Goal: Task Accomplishment & Management: Manage account settings

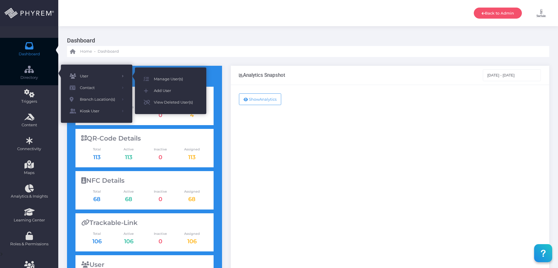
click at [86, 76] on span "User" at bounding box center [99, 77] width 38 height 8
click at [161, 76] on span "Manage User(s)" at bounding box center [176, 79] width 44 height 8
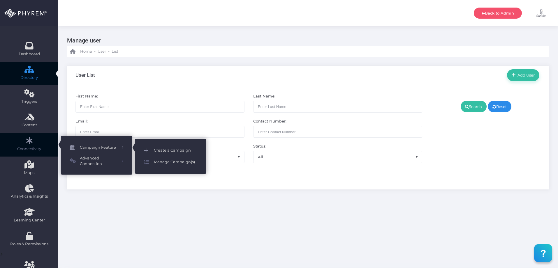
click at [157, 149] on span "Create a Campaign" at bounding box center [176, 151] width 44 height 8
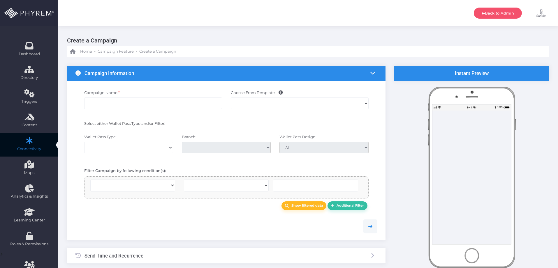
select select
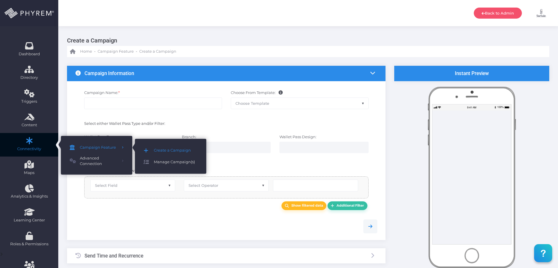
click at [163, 160] on span "Manage Campaign(s)" at bounding box center [176, 162] width 44 height 8
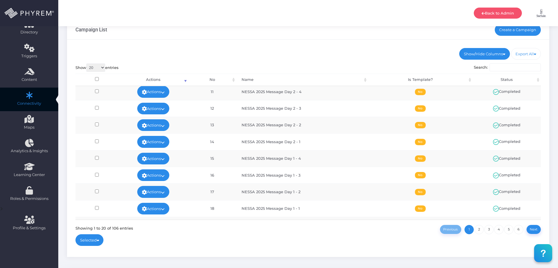
scroll to position [44, 0]
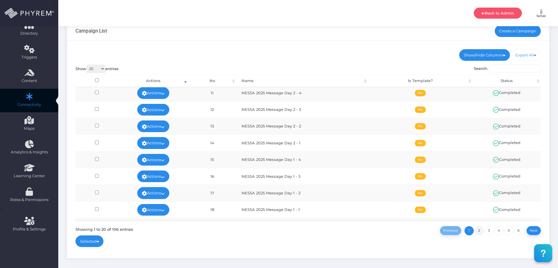
click at [479, 229] on link "2" at bounding box center [478, 230] width 9 height 9
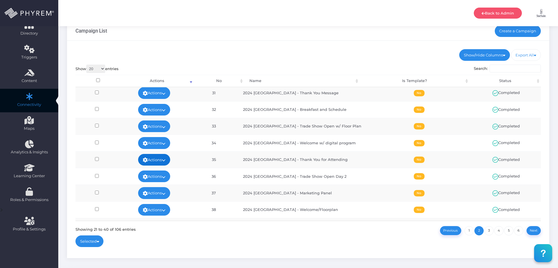
click at [146, 156] on link "Actions" at bounding box center [154, 160] width 32 height 12
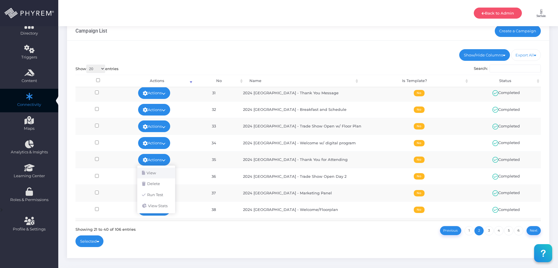
click at [156, 173] on link "View" at bounding box center [156, 173] width 38 height 11
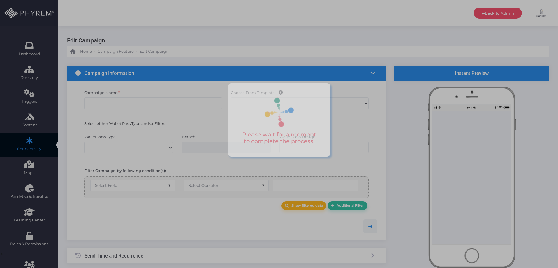
checkbox input "true"
type input "2024 [GEOGRAPHIC_DATA] - Thank You for Attending"
select select "exact"
checkbox input "true"
checkbox input "false"
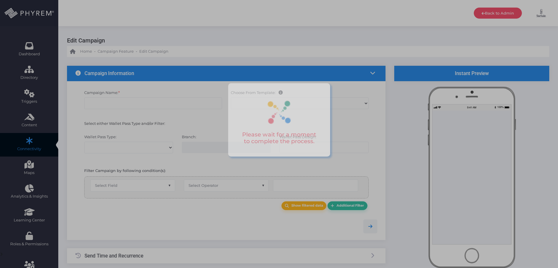
type input "0"
select select "group_id"
select select
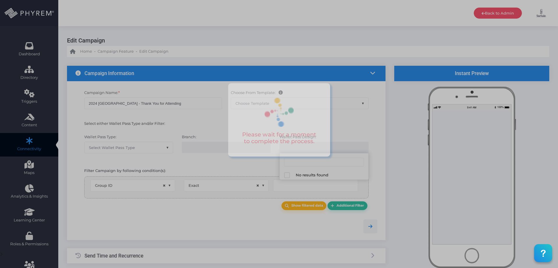
type input "109"
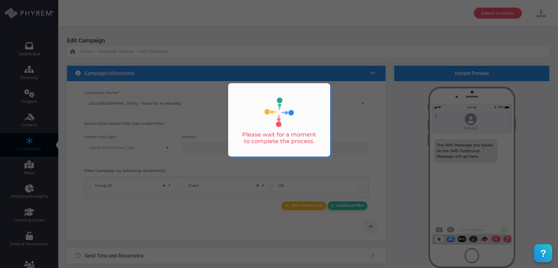
scroll to position [78, 0]
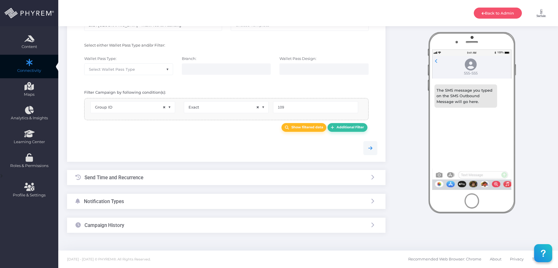
click at [178, 228] on div "Campaign History" at bounding box center [226, 225] width 318 height 15
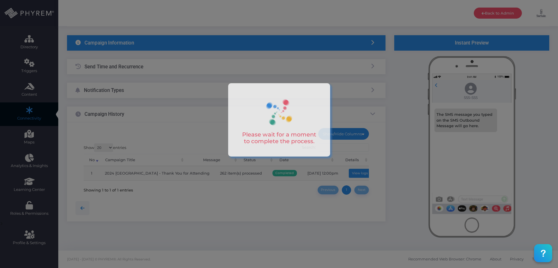
scroll to position [31, 0]
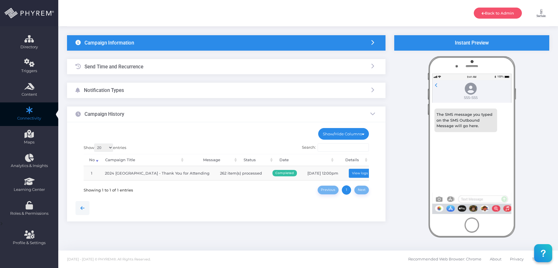
click at [175, 95] on div "Notification Types" at bounding box center [226, 90] width 318 height 15
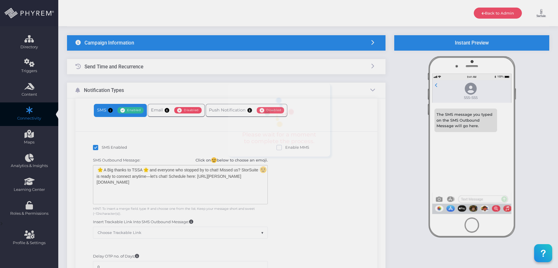
click at [217, 111] on div at bounding box center [279, 134] width 558 height 268
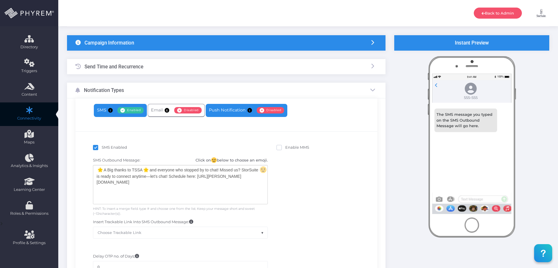
click at [221, 109] on link "Push Notification Enabled Disabled" at bounding box center [247, 110] width 82 height 13
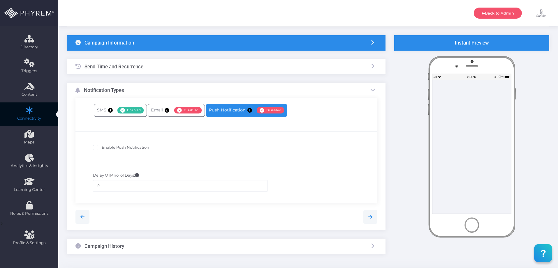
click at [134, 149] on span "Enable Push Notification" at bounding box center [125, 147] width 47 height 5
click at [105, 149] on input "Enable Push Notification" at bounding box center [104, 147] width 4 height 4
checkbox input "true"
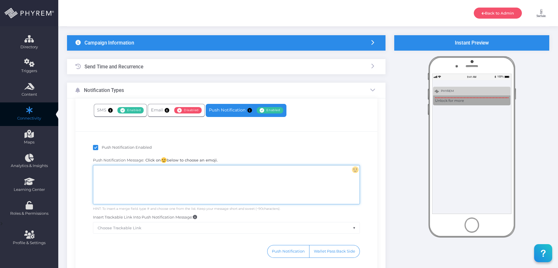
click at [157, 193] on div at bounding box center [226, 184] width 266 height 39
click at [97, 173] on div "[URL][DOMAIN_NAME]" at bounding box center [226, 184] width 266 height 39
click at [266, 178] on div "[URL][DOMAIN_NAME]" at bounding box center [226, 184] width 266 height 39
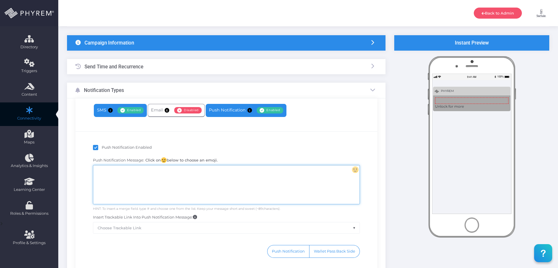
click at [126, 116] on link "SMS Enabled Disabled" at bounding box center [120, 110] width 53 height 13
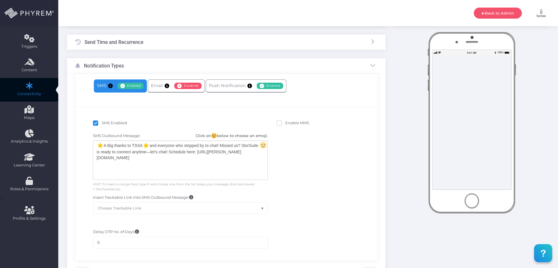
scroll to position [54, 0]
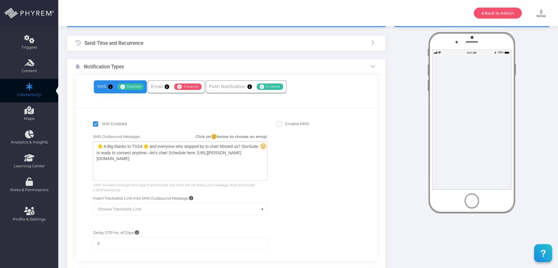
click at [285, 126] on label "Enable MMS" at bounding box center [292, 124] width 33 height 6
click at [285, 125] on input "Enable MMS" at bounding box center [287, 123] width 4 height 4
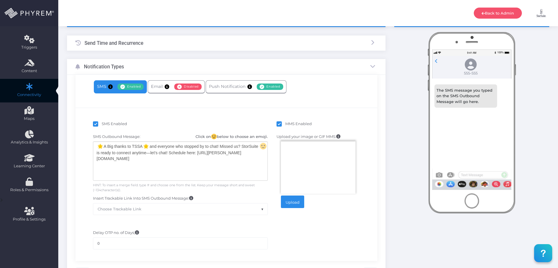
click at [292, 154] on div at bounding box center [318, 168] width 74 height 52
click at [279, 120] on div "MMS Enabled" at bounding box center [318, 124] width 92 height 9
click at [280, 123] on span at bounding box center [278, 123] width 5 height 5
click at [285, 123] on input "MMS Enabled" at bounding box center [287, 123] width 4 height 4
checkbox input "false"
